Goal: Obtain resource: Download file/media

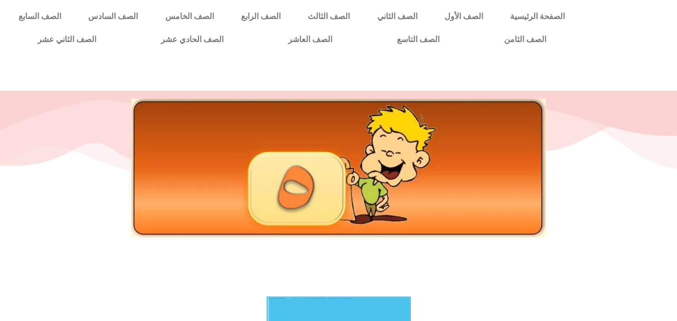
scroll to position [281, 0]
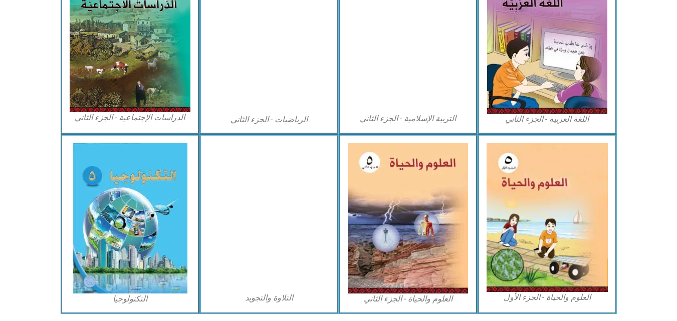
scroll to position [545, 0]
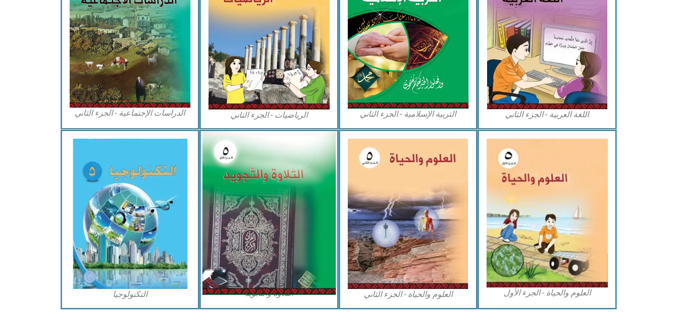
click at [308, 240] on img at bounding box center [268, 213] width 133 height 164
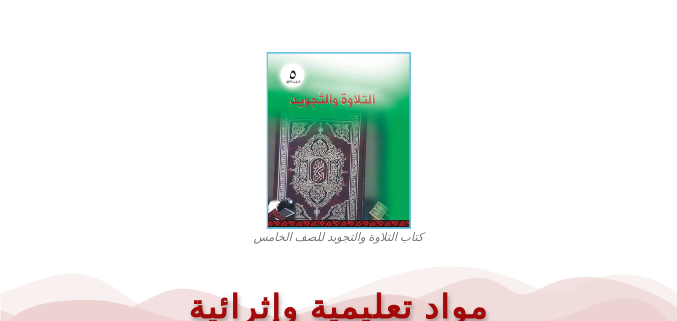
scroll to position [288, 0]
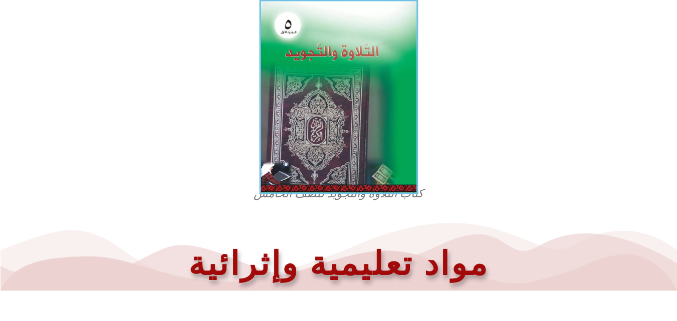
click at [398, 141] on img at bounding box center [338, 96] width 159 height 194
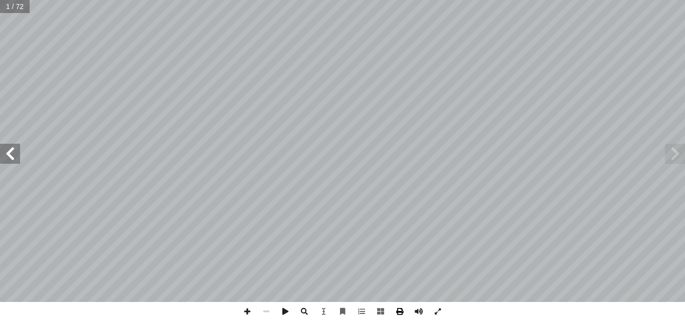
click at [396, 313] on span at bounding box center [399, 311] width 19 height 19
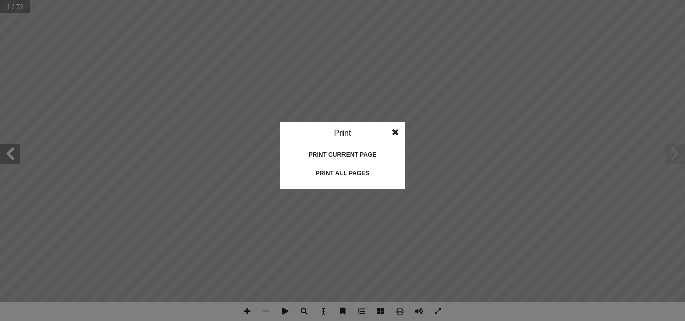
click at [333, 175] on div "Print all pages" at bounding box center [342, 173] width 100 height 16
